Goal: Task Accomplishment & Management: Manage account settings

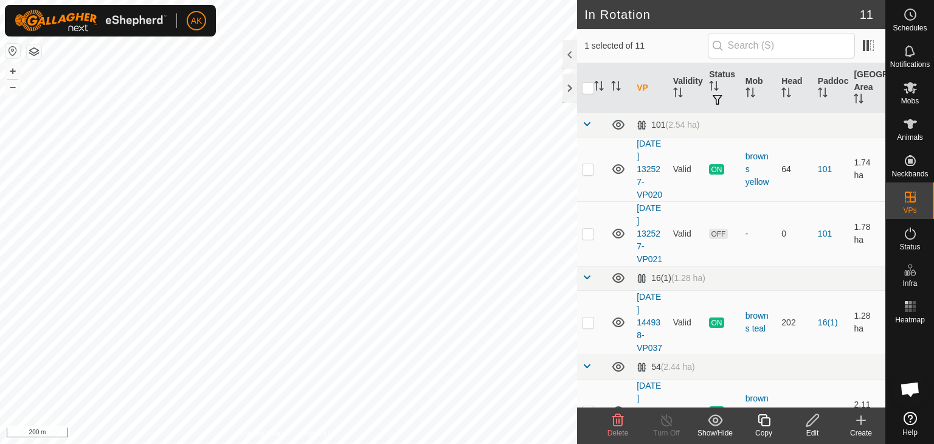
click at [617, 416] on icon at bounding box center [618, 420] width 12 height 12
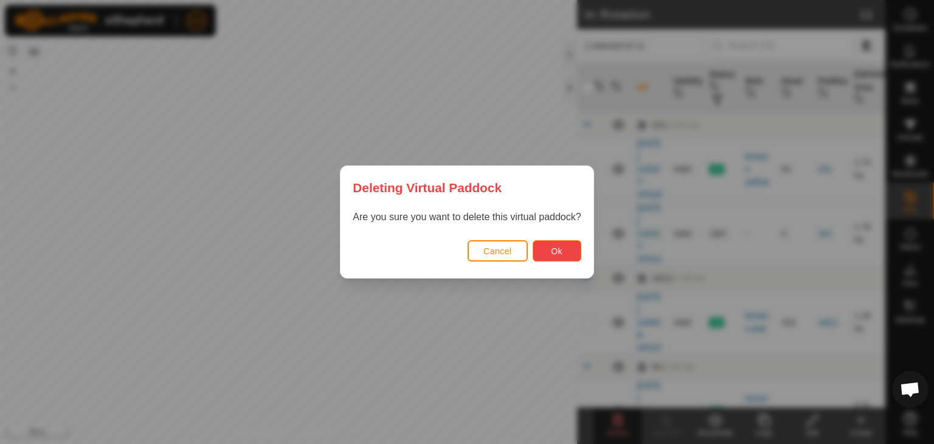
click at [561, 254] on span "Ok" at bounding box center [557, 251] width 12 height 10
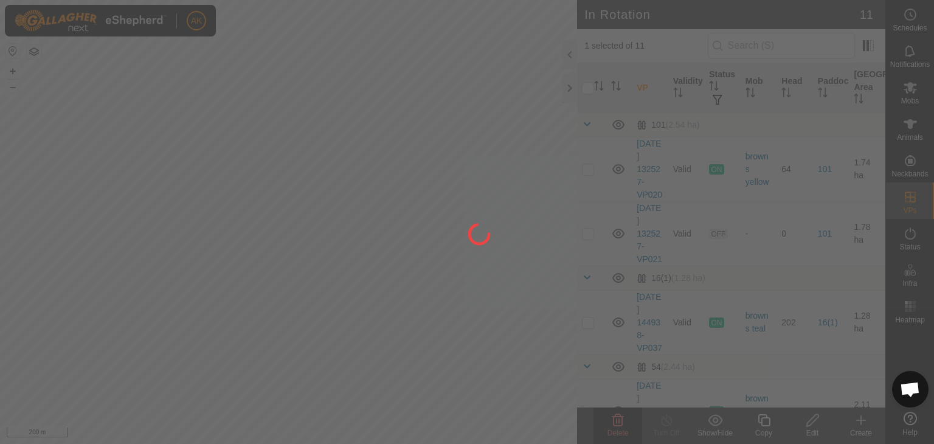
checkbox input "false"
